Goal: Task Accomplishment & Management: Use online tool/utility

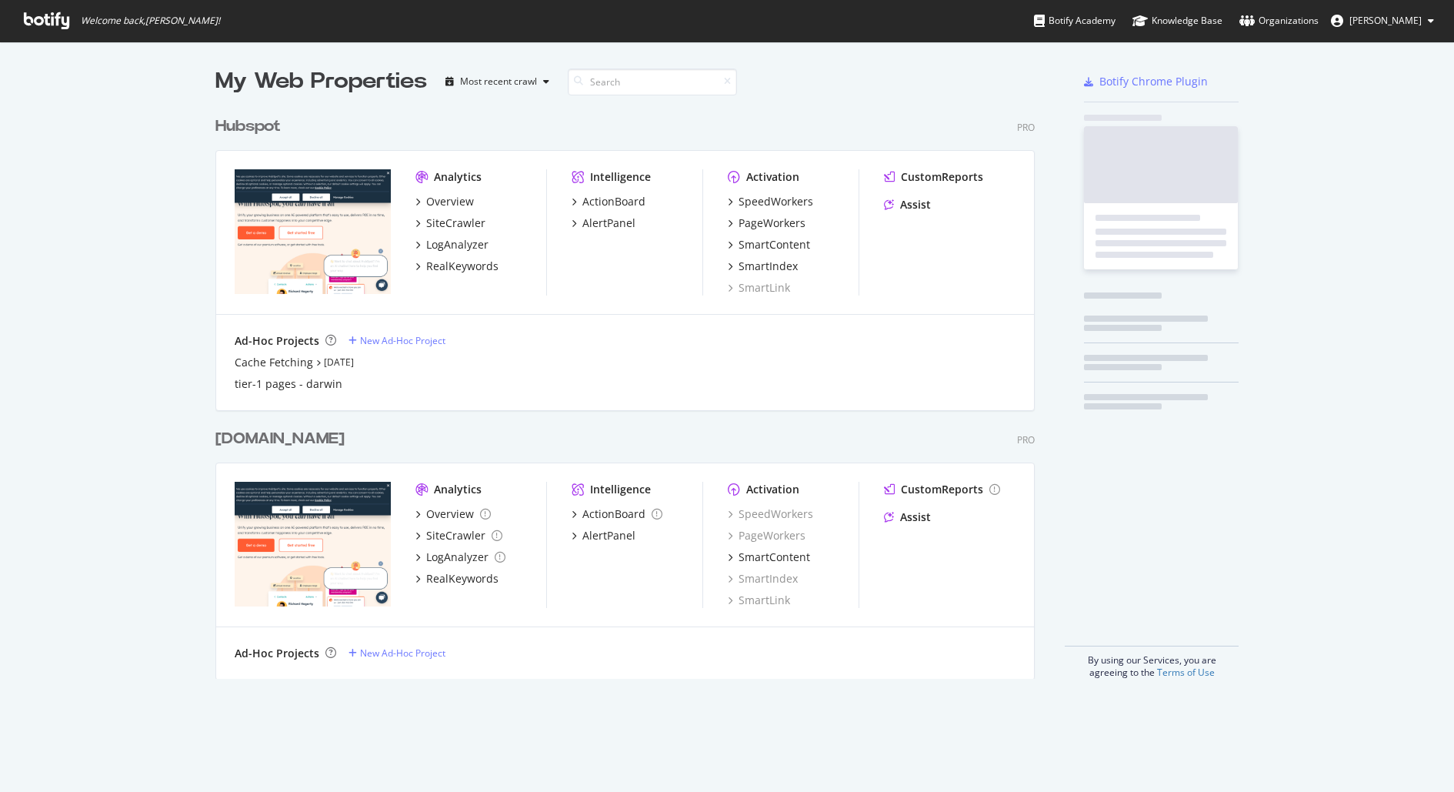
scroll to position [581, 831]
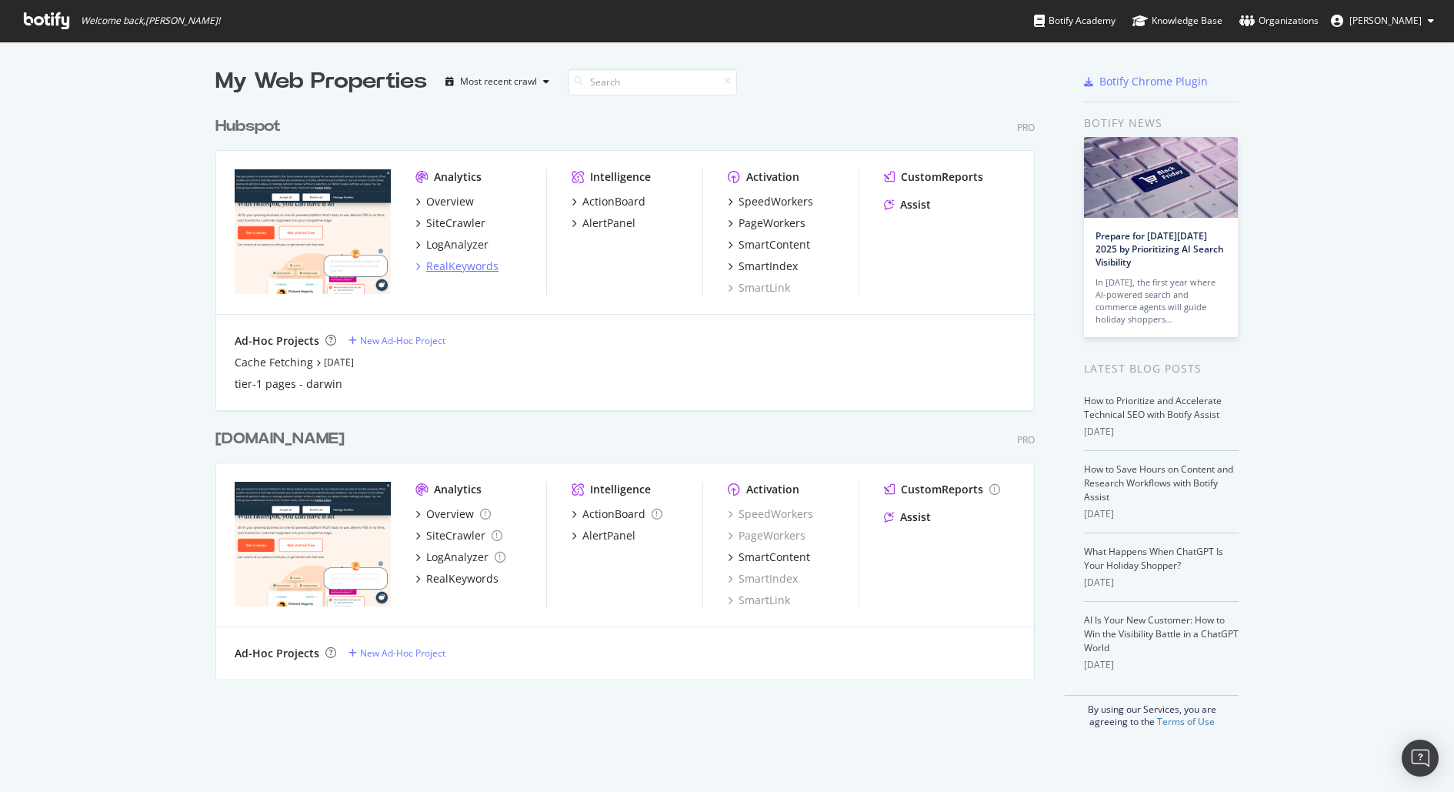
click at [443, 263] on div "RealKeywords" at bounding box center [462, 266] width 72 height 15
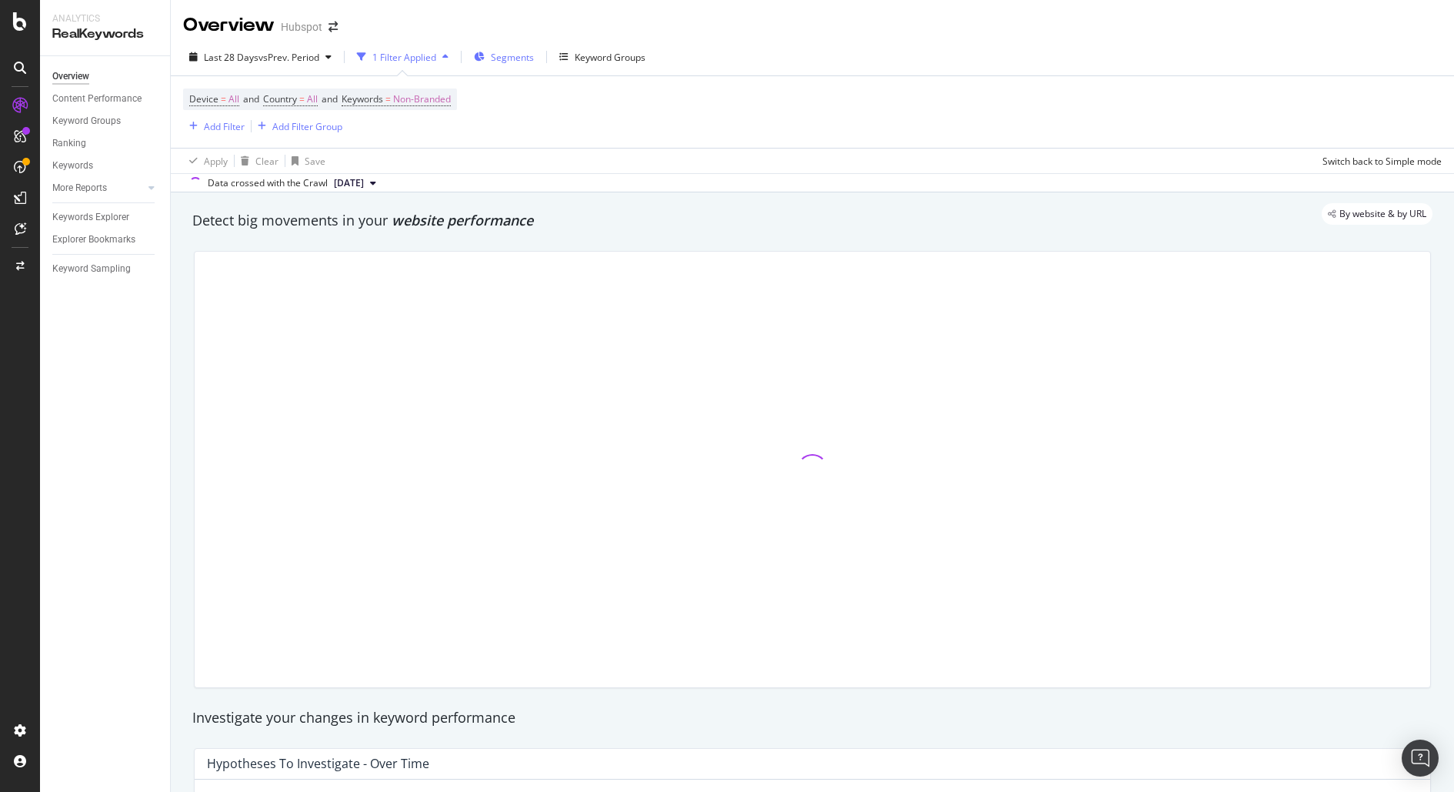
click at [509, 47] on div "Segments" at bounding box center [504, 56] width 60 height 23
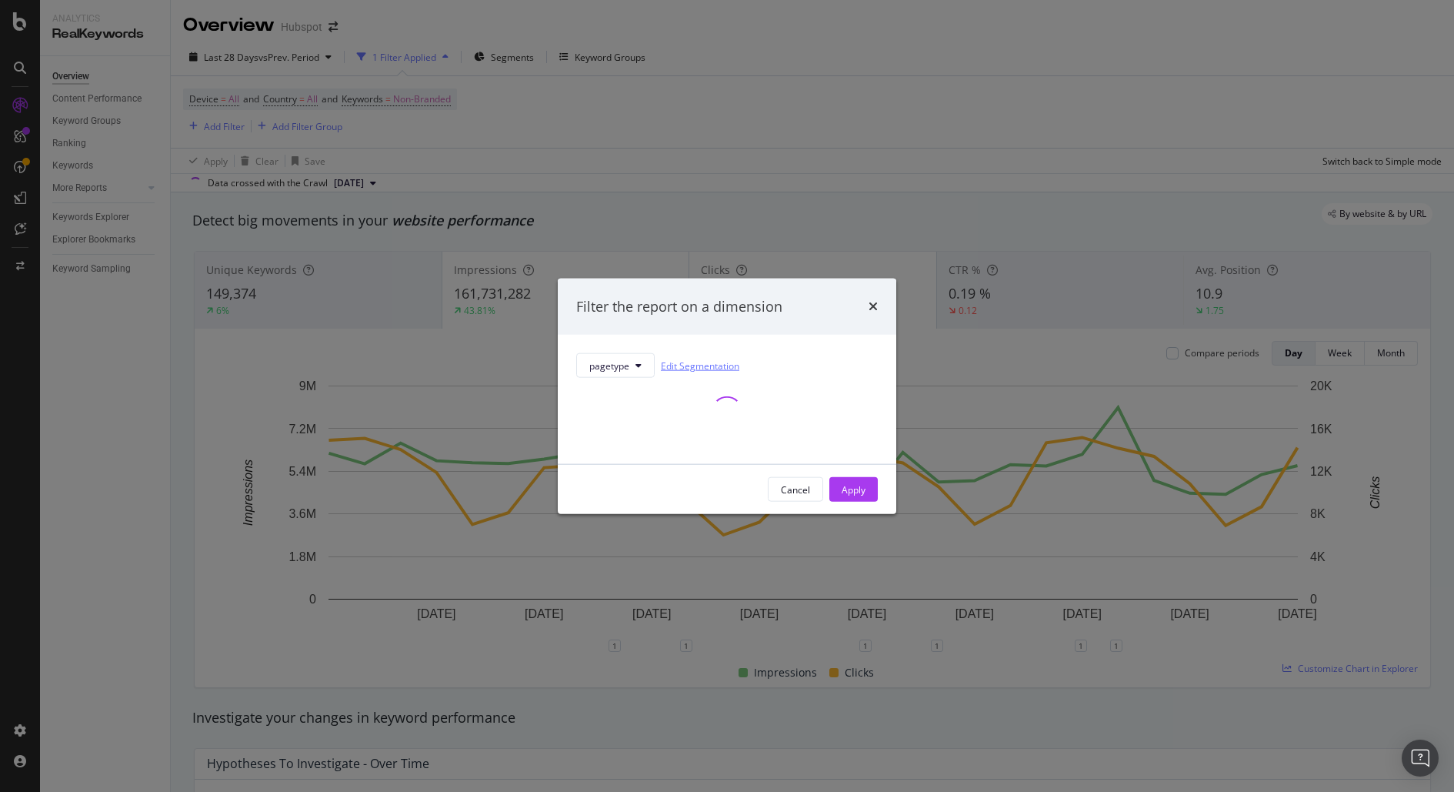
click at [696, 364] on link "Edit Segmentation" at bounding box center [700, 365] width 78 height 16
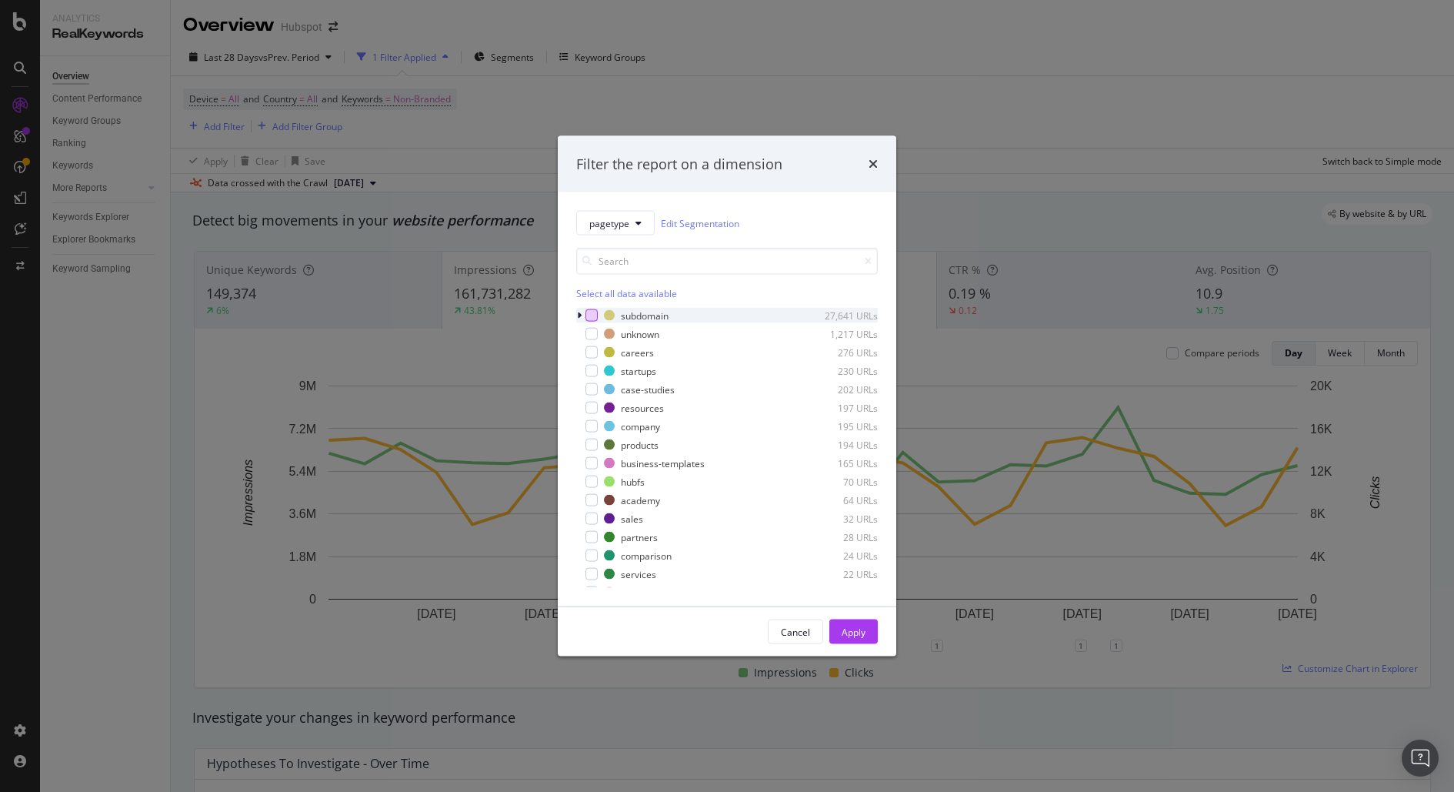
click at [596, 311] on div "modal" at bounding box center [592, 315] width 12 height 12
drag, startPoint x: 596, startPoint y: 311, endPoint x: 583, endPoint y: 315, distance: 14.4
click at [594, 312] on div "modal" at bounding box center [592, 315] width 12 height 12
click at [583, 315] on div "modal" at bounding box center [580, 315] width 9 height 15
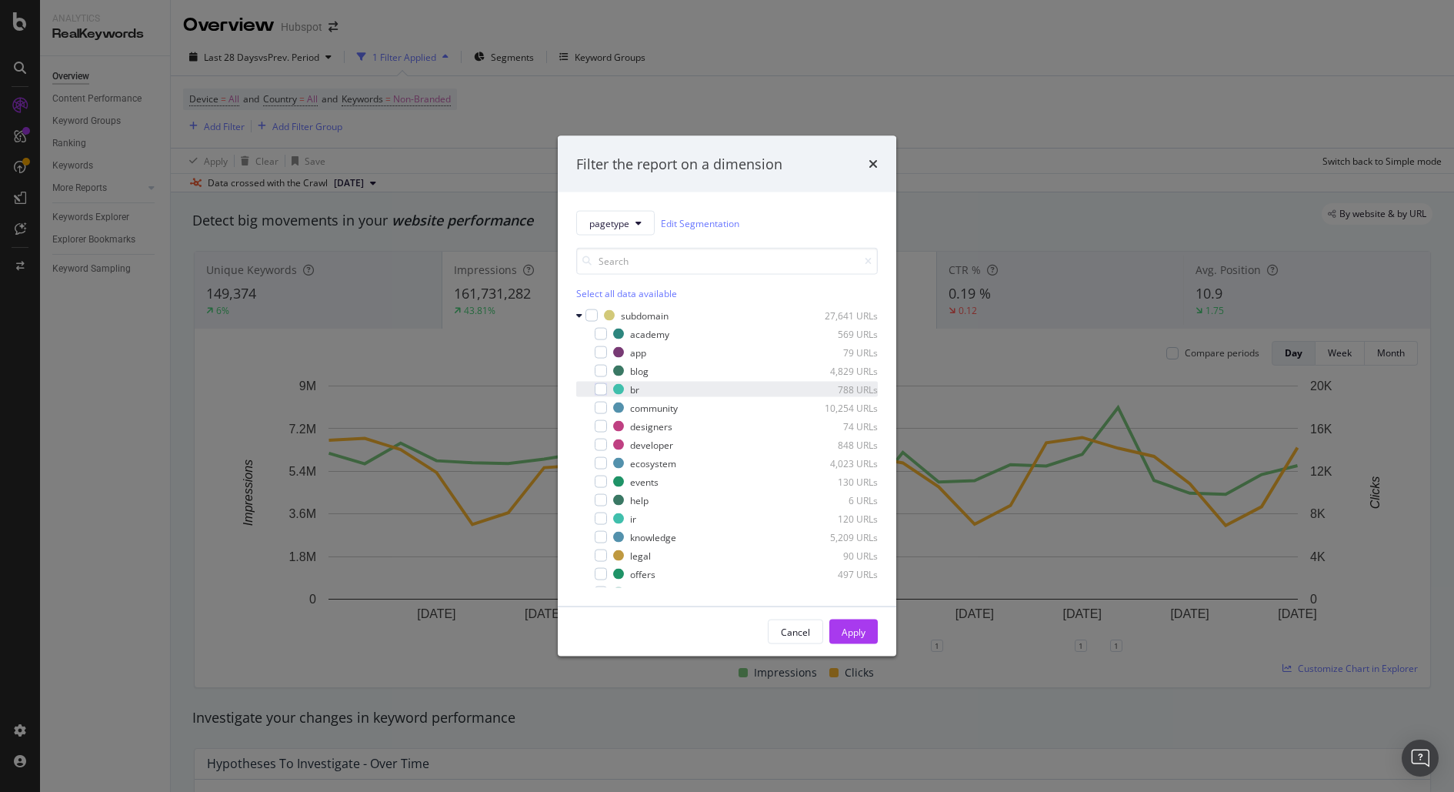
drag, startPoint x: 597, startPoint y: 370, endPoint x: 613, endPoint y: 380, distance: 19.0
click at [597, 370] on div "modal" at bounding box center [601, 371] width 12 height 12
click at [850, 627] on div "Apply" at bounding box center [854, 631] width 24 height 13
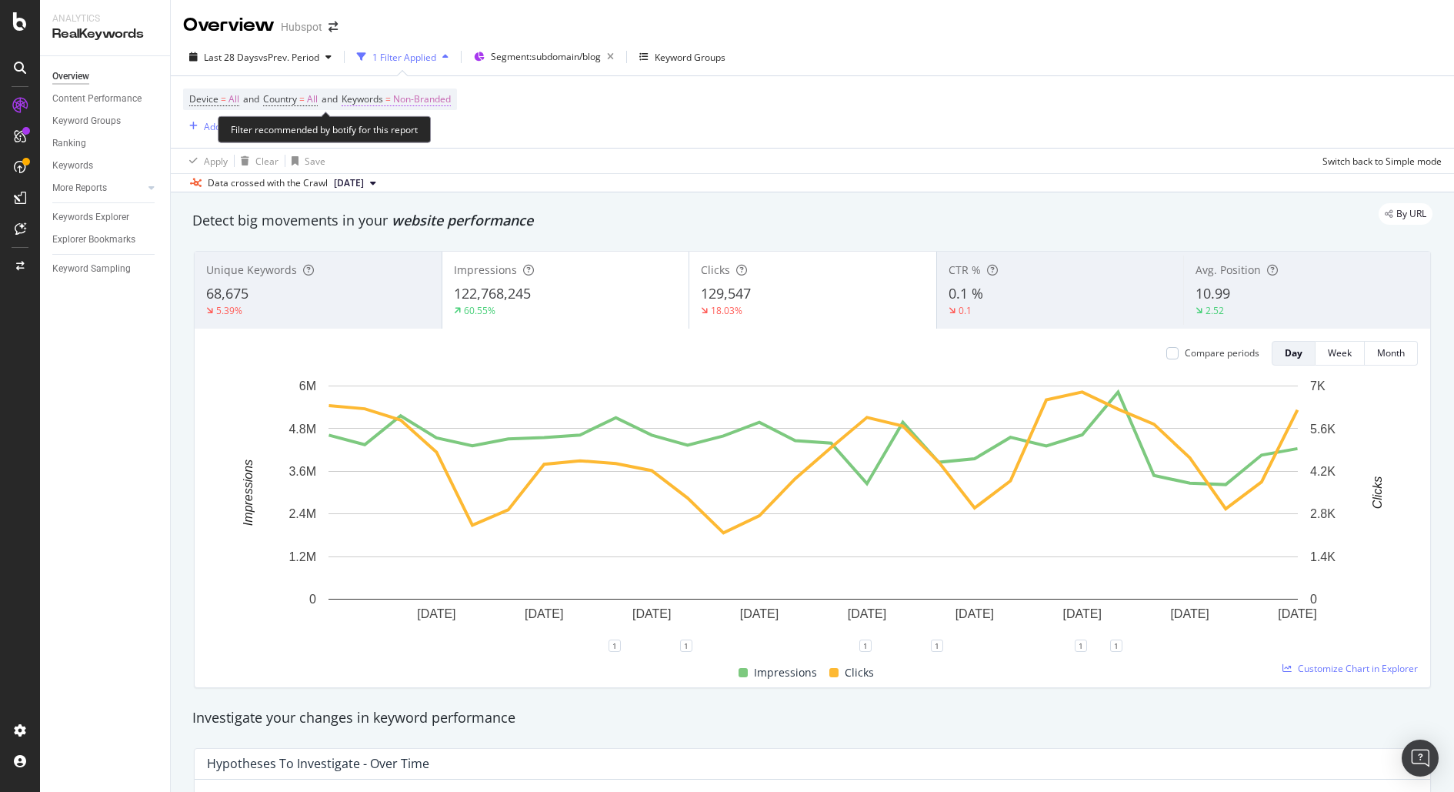
click at [428, 95] on span "Non-Branded" at bounding box center [422, 99] width 58 height 22
click at [366, 169] on icon "button" at bounding box center [367, 166] width 7 height 9
click at [408, 88] on span "Non-Branded" at bounding box center [422, 99] width 58 height 22
click at [389, 163] on div "Cancel" at bounding box center [391, 167] width 29 height 13
click at [451, 96] on span "Non-Branded" at bounding box center [422, 99] width 58 height 22
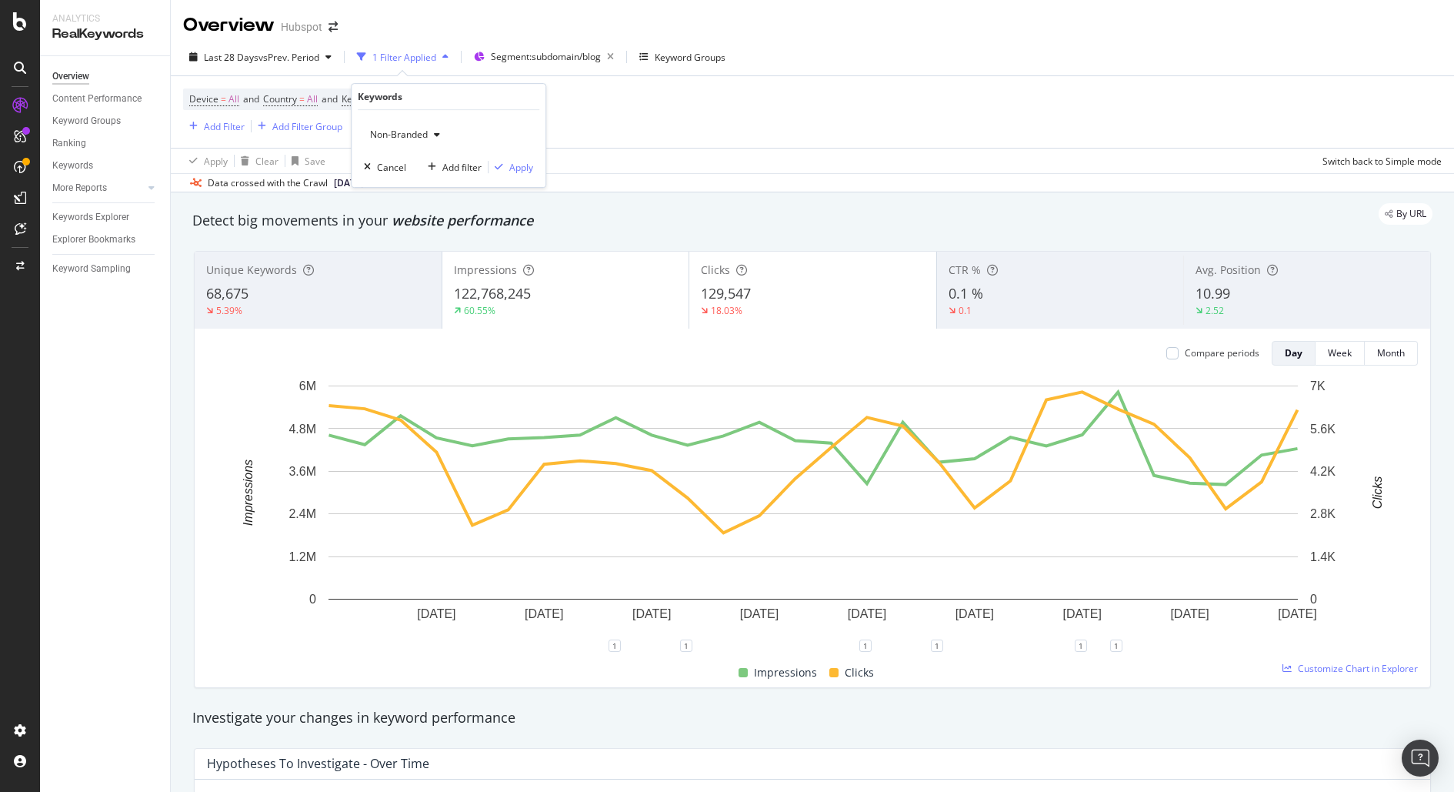
click at [423, 128] on span "Non-Branded" at bounding box center [396, 134] width 64 height 13
click at [454, 252] on span "All" at bounding box center [455, 254] width 157 height 14
click at [519, 170] on div "Apply" at bounding box center [521, 167] width 24 height 13
